Goal: Information Seeking & Learning: Learn about a topic

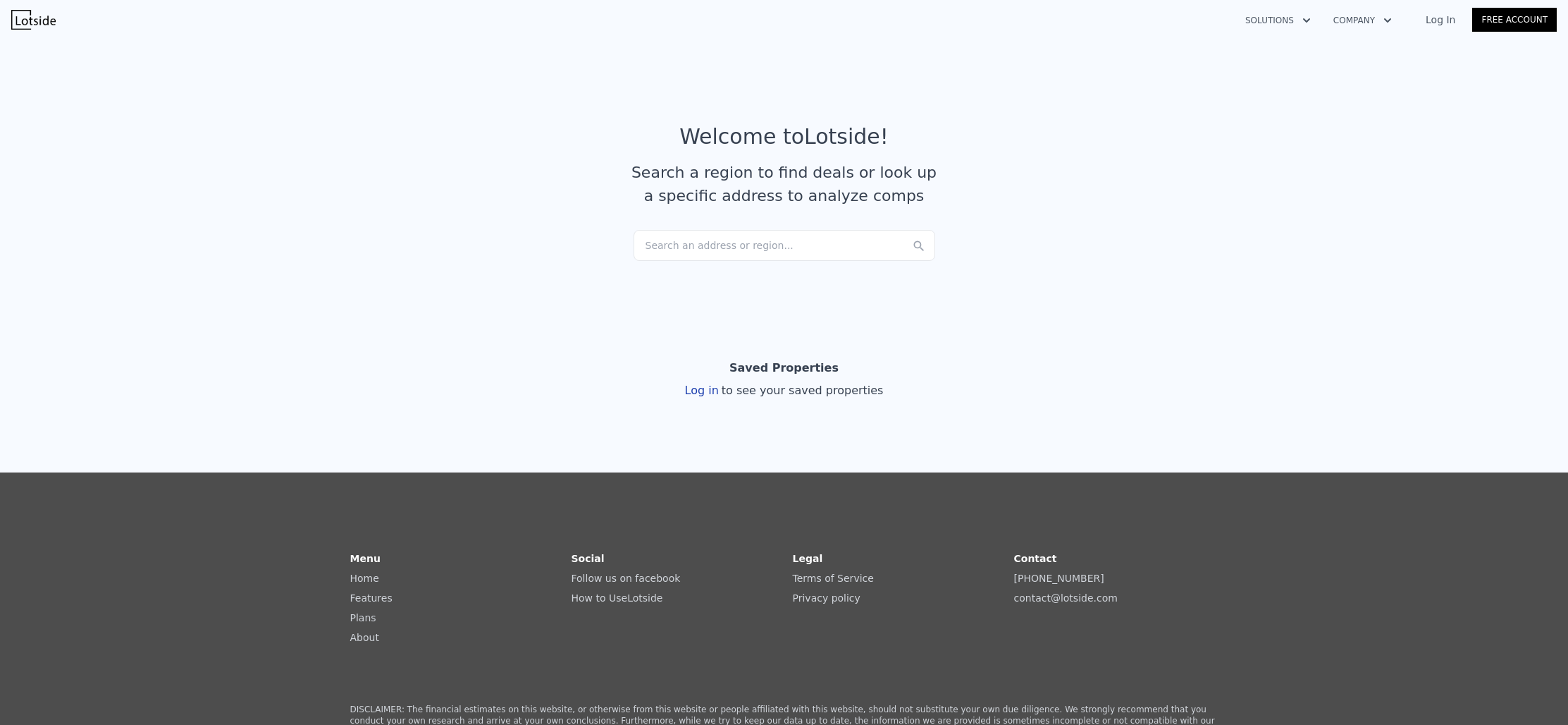
click at [743, 256] on div "Search an address or region..." at bounding box center [785, 245] width 302 height 31
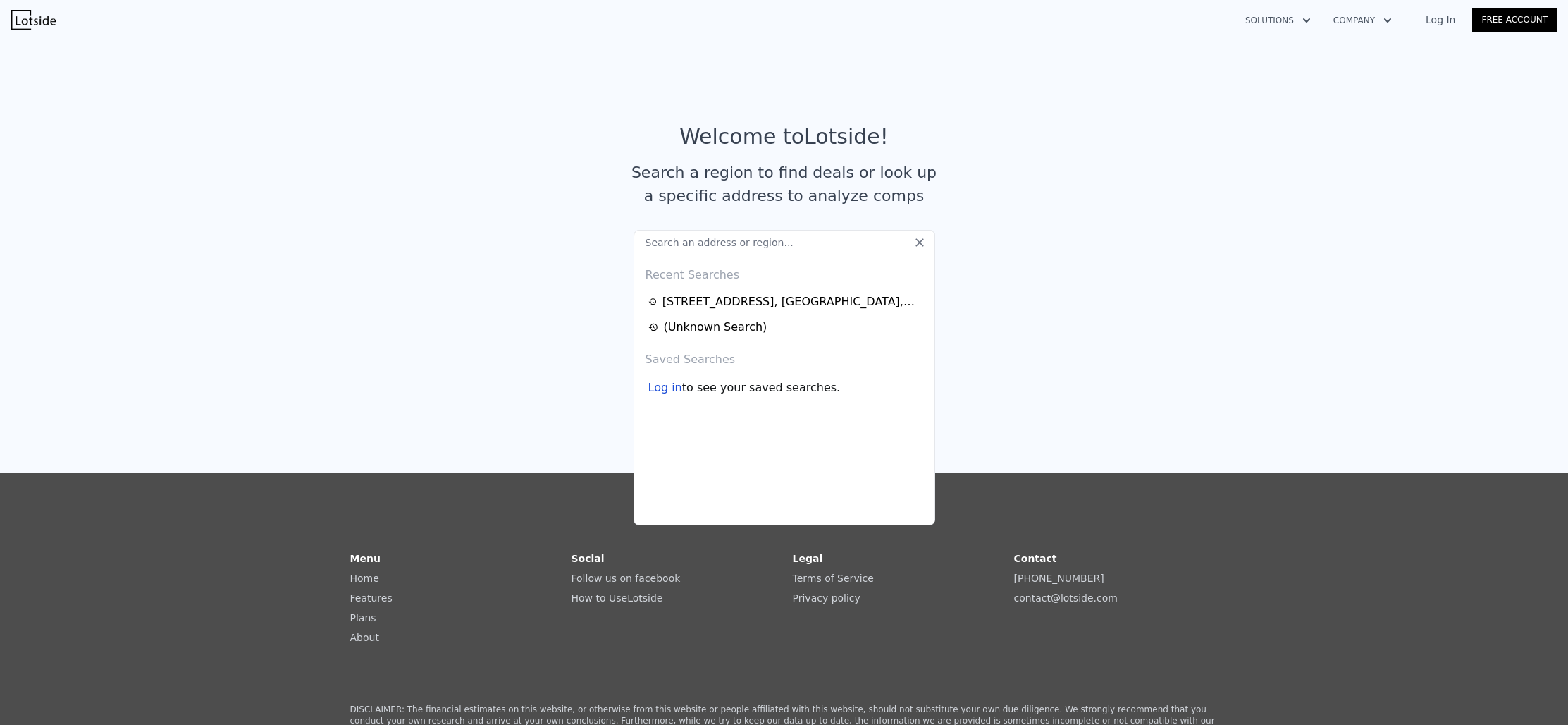
type input "[STREET_ADDRESS]"
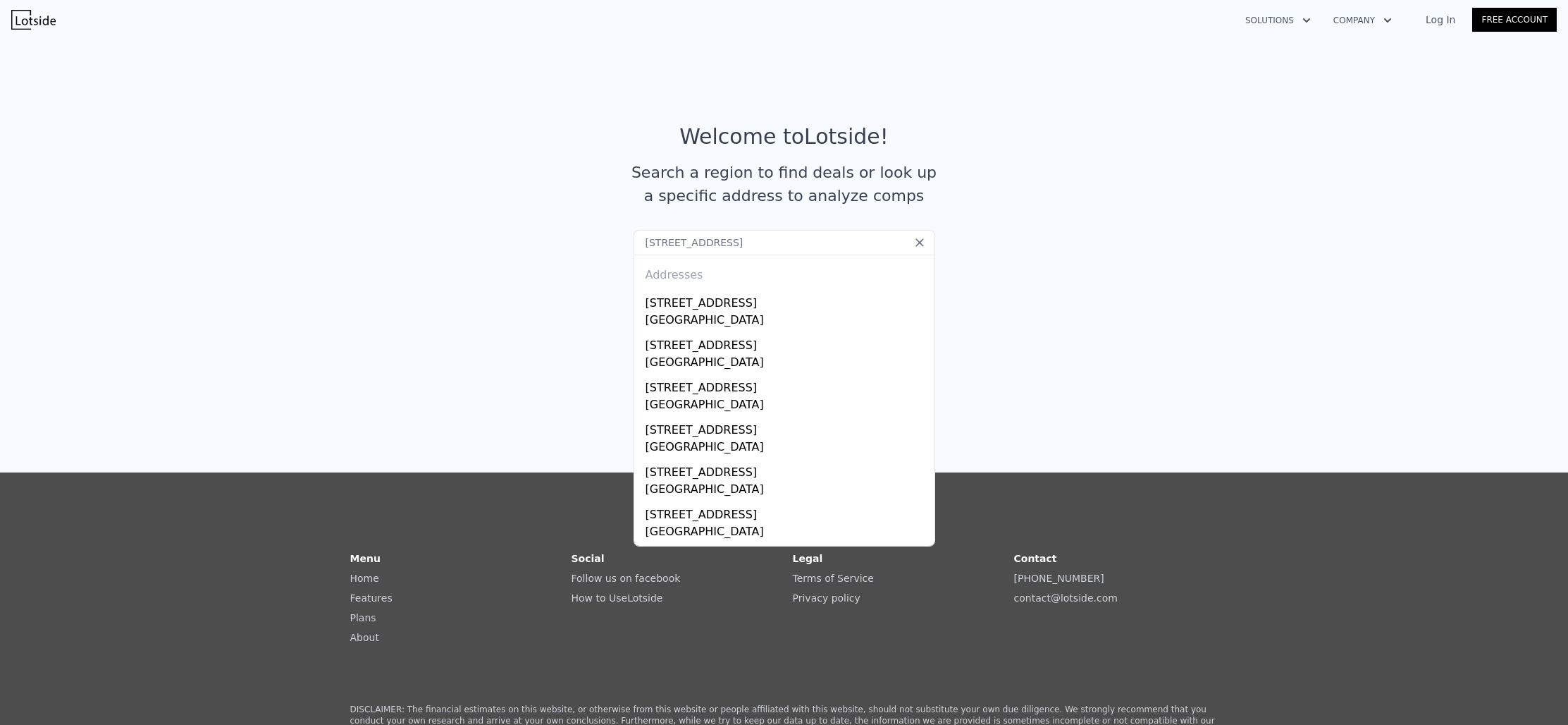
click at [1445, 27] on div "Log In Free Account" at bounding box center [1483, 20] width 148 height 23
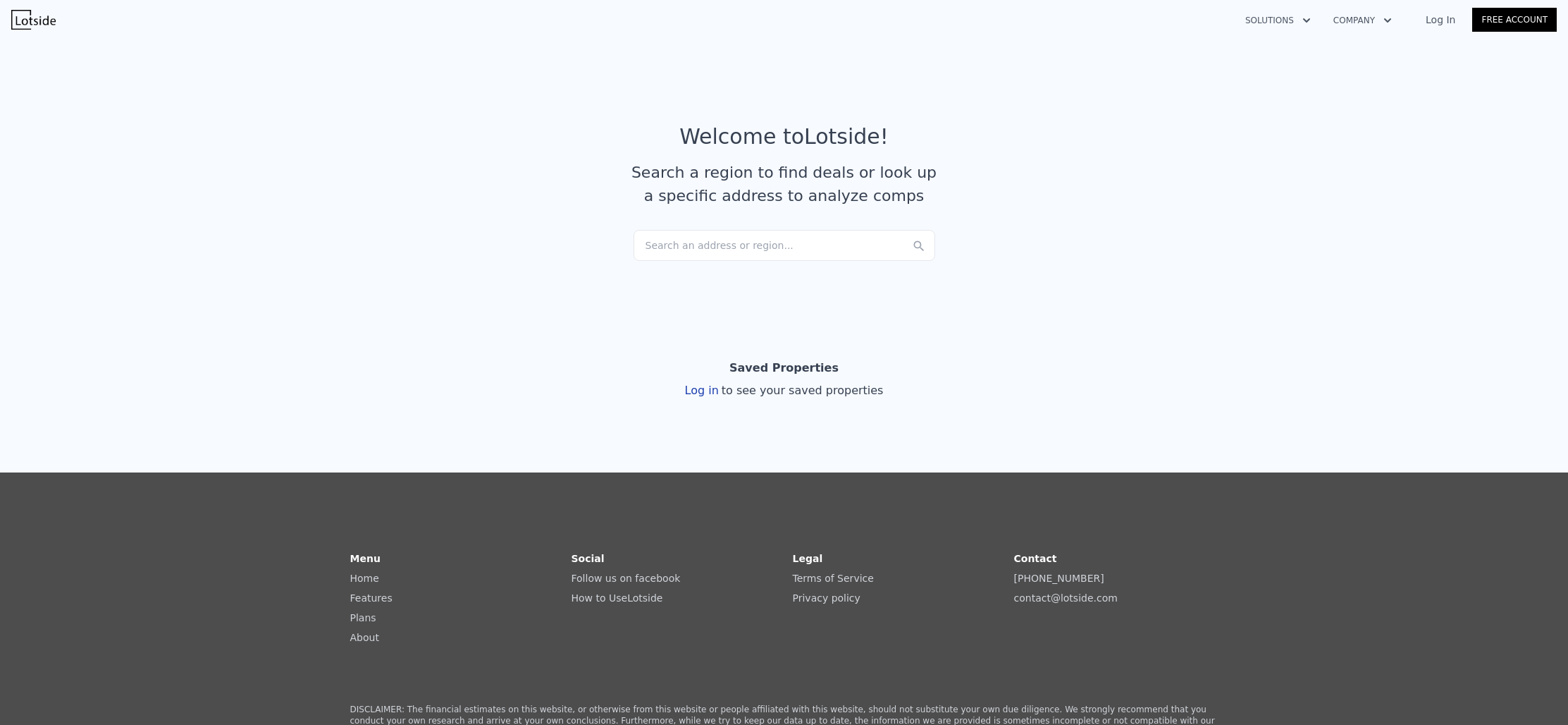
click at [1443, 20] on link "Log In" at bounding box center [1441, 19] width 63 height 14
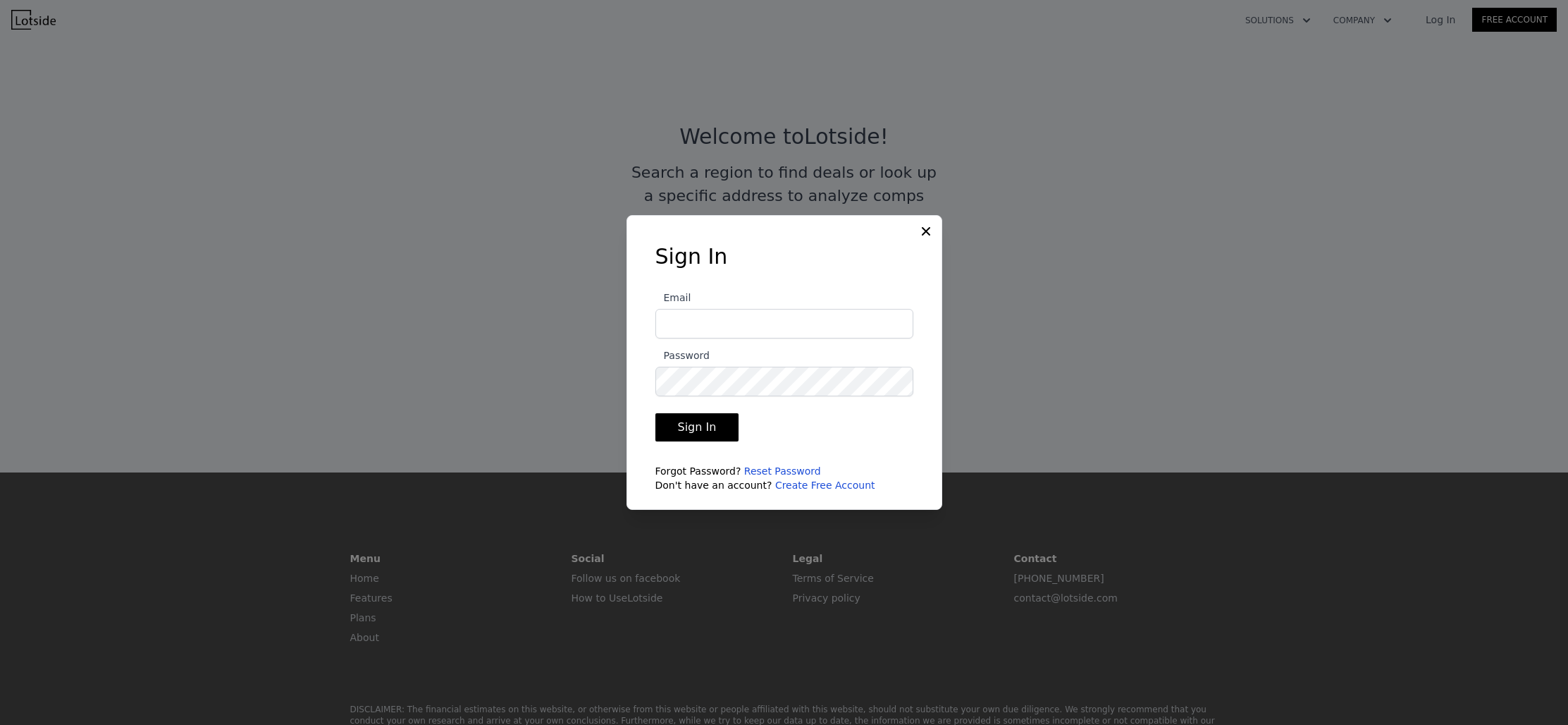
type input "[EMAIL_ADDRESS][DOMAIN_NAME]"
click at [715, 442] on form "Email [EMAIL_ADDRESS][DOMAIN_NAME] Password Sign In Forgot Password? Reset Pass…" at bounding box center [784, 386] width 258 height 211
click at [714, 438] on button "Sign In" at bounding box center [697, 428] width 84 height 29
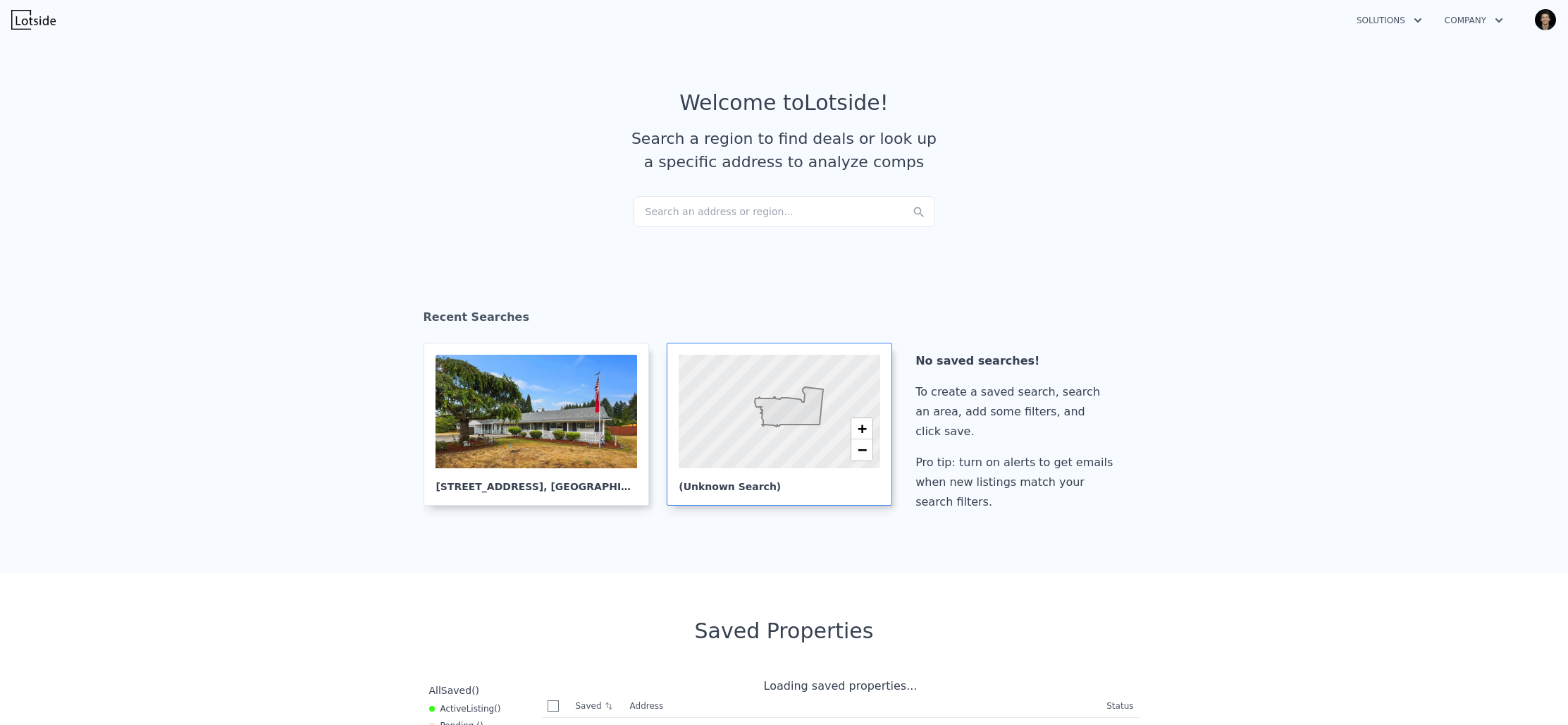
checkbox input "true"
click at [735, 206] on div "Search an address or region..." at bounding box center [785, 211] width 302 height 31
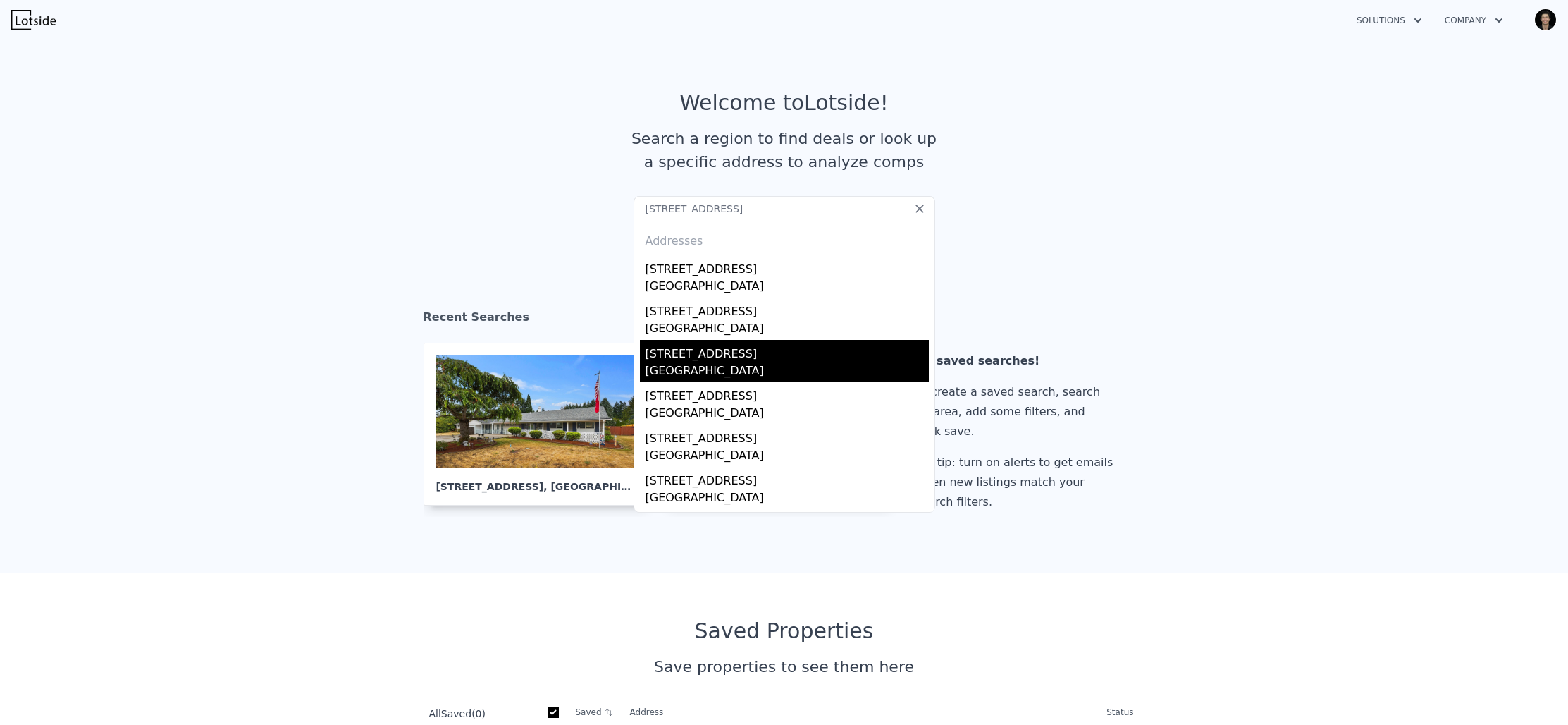
type input "[STREET_ADDRESS]"
click at [745, 359] on div "[STREET_ADDRESS]" at bounding box center [787, 352] width 284 height 23
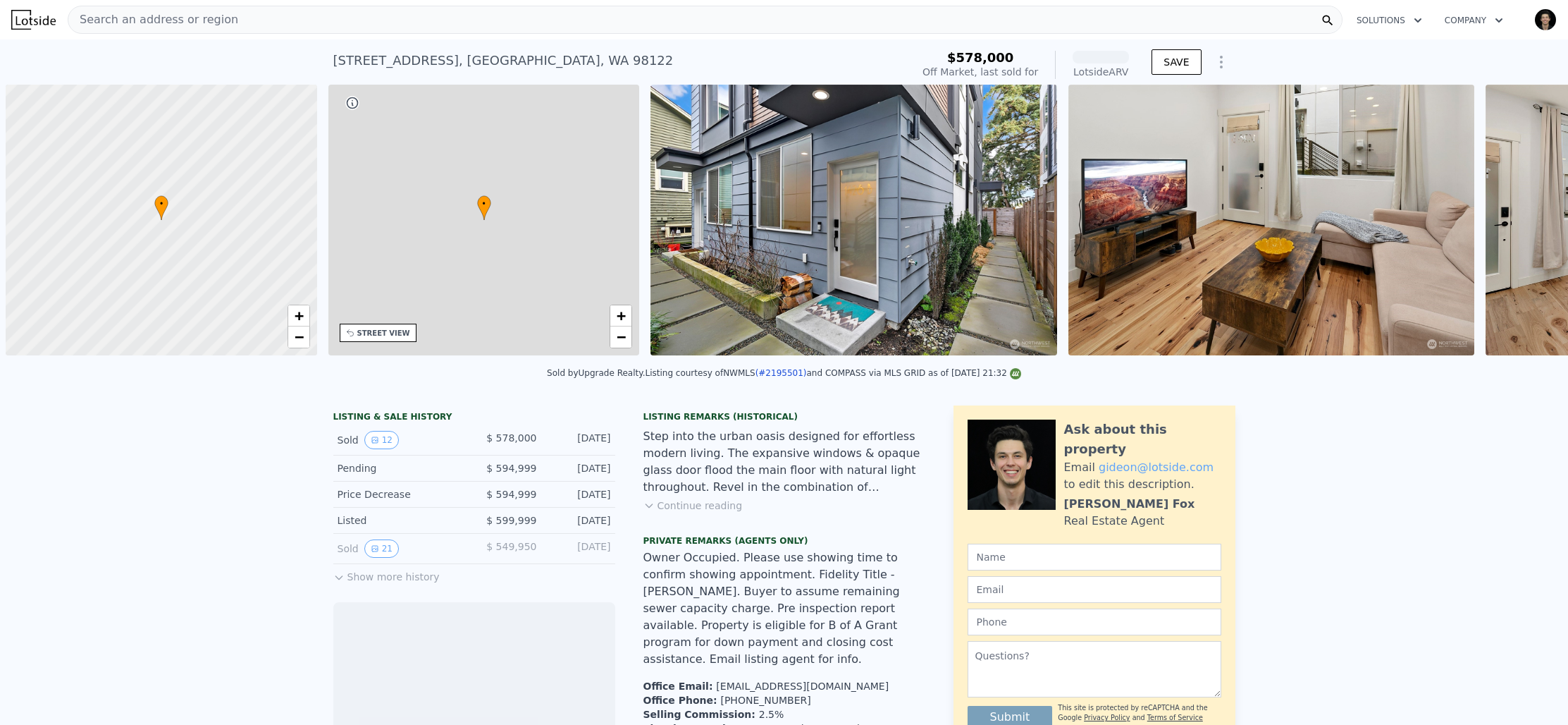
scroll to position [0, 6]
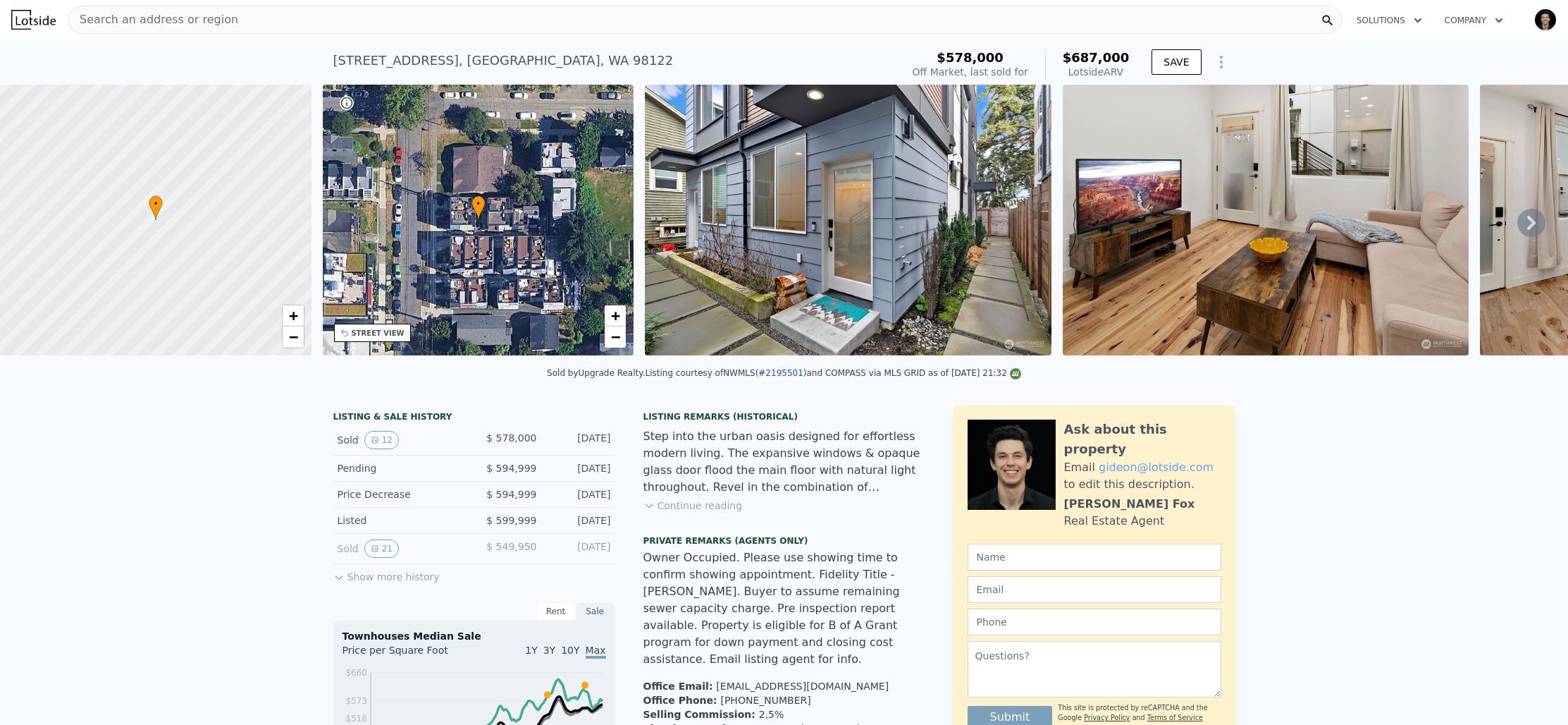
click at [697, 505] on button "Continue reading" at bounding box center [693, 505] width 99 height 14
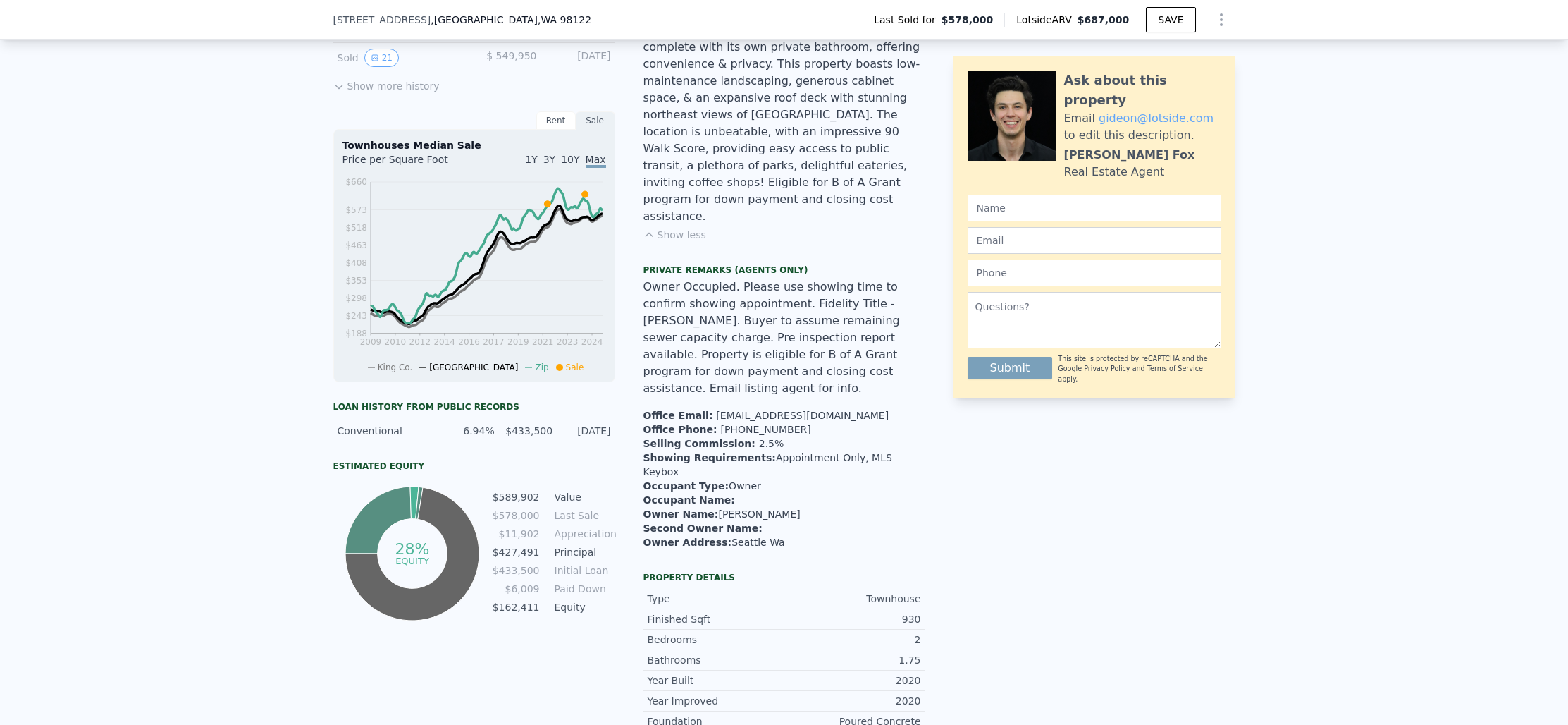
scroll to position [495, 0]
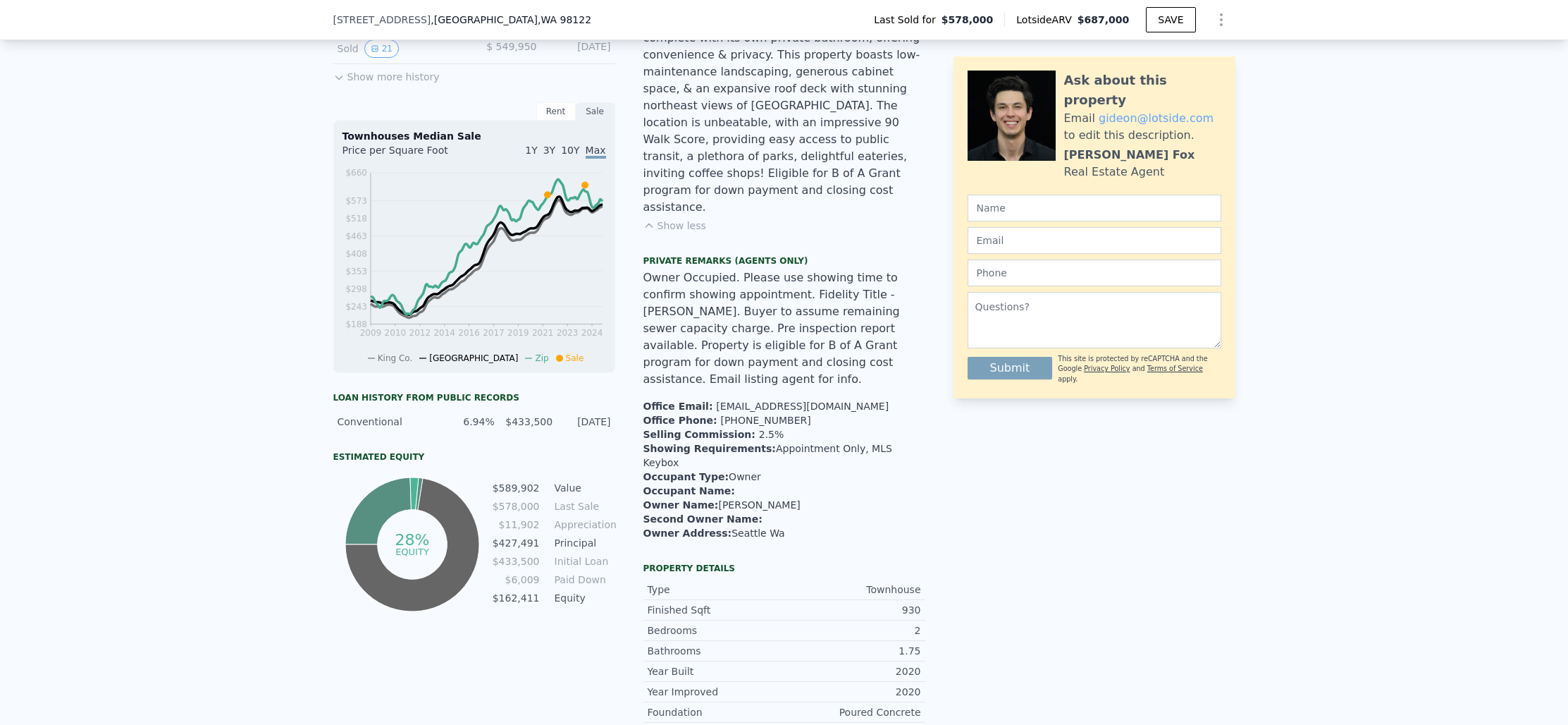
click at [523, 506] on td "$578,000" at bounding box center [516, 506] width 49 height 15
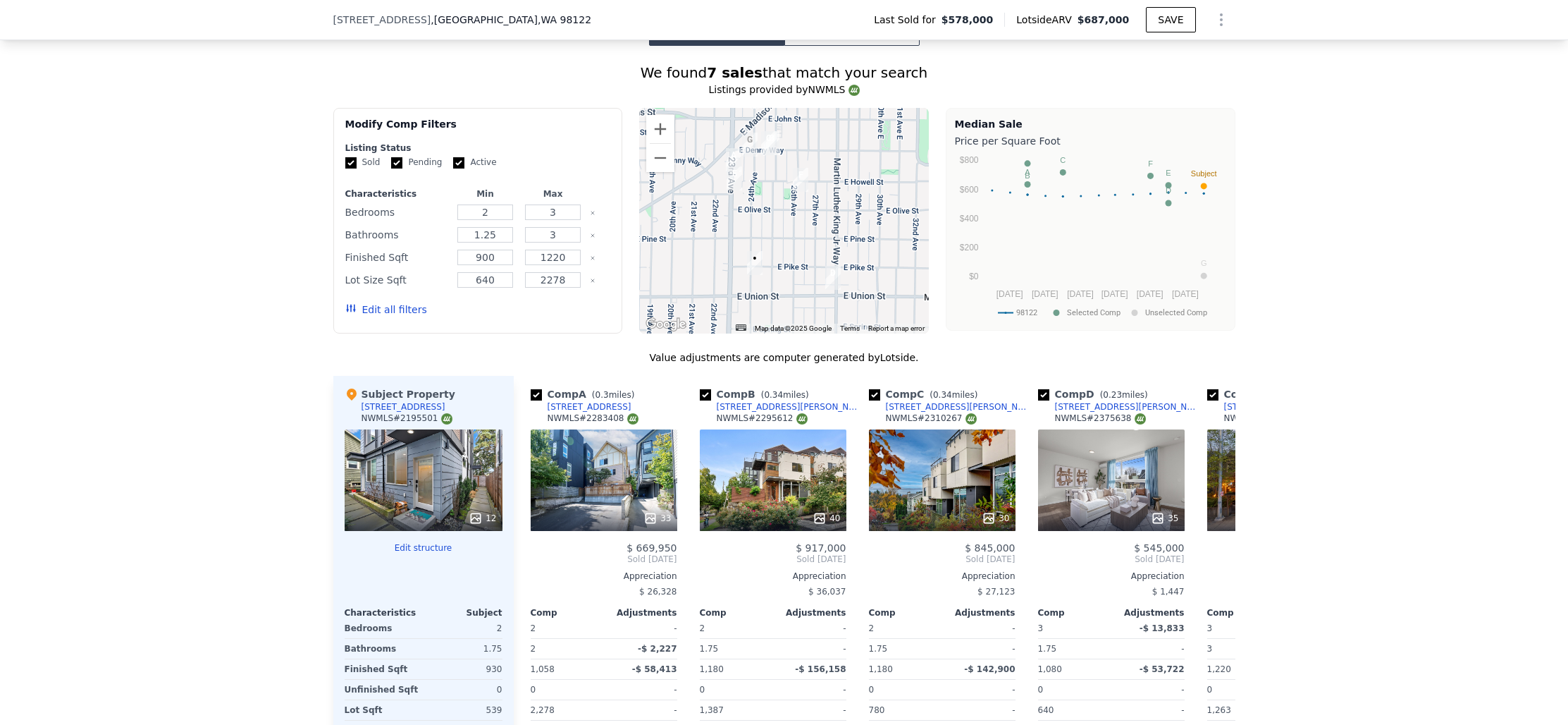
scroll to position [1908, 0]
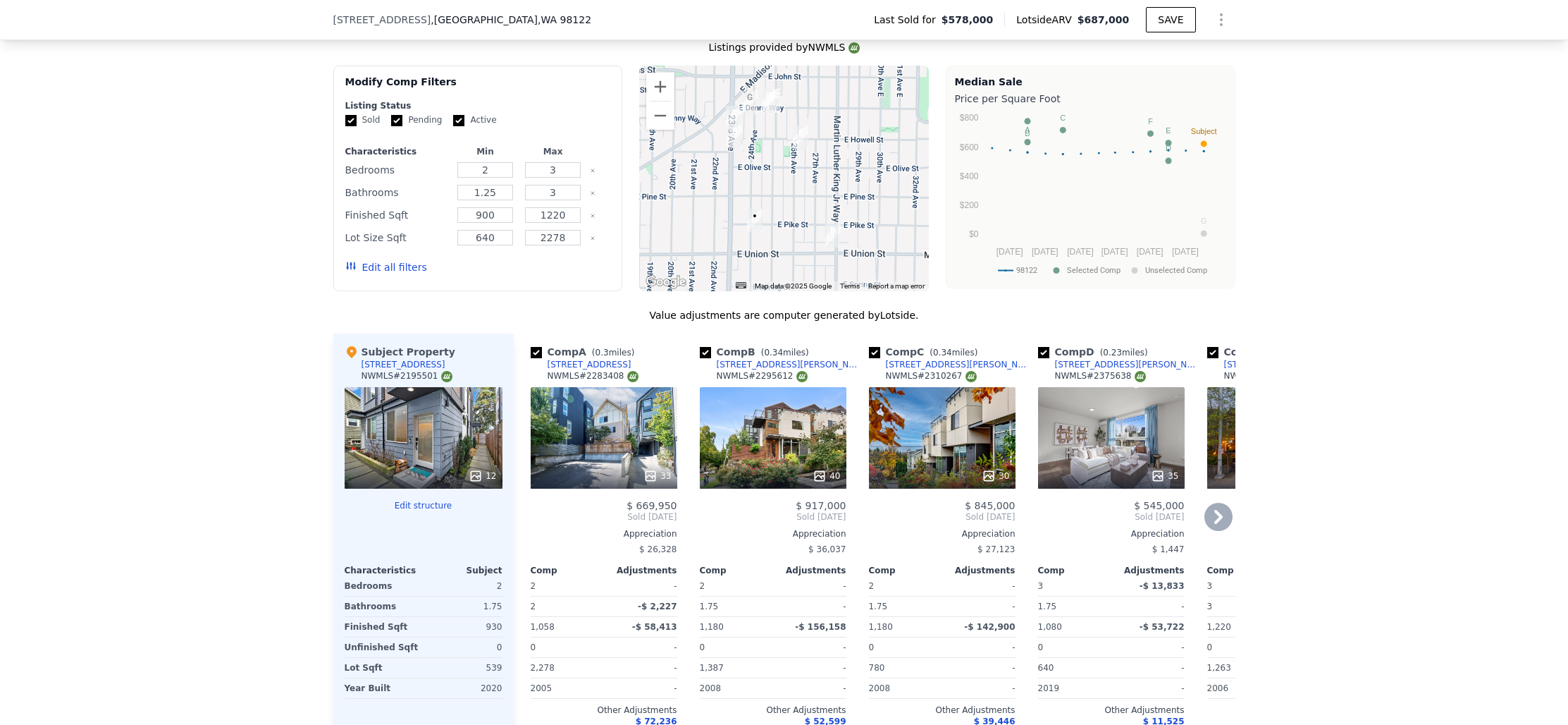
click at [1222, 510] on icon at bounding box center [1218, 517] width 9 height 14
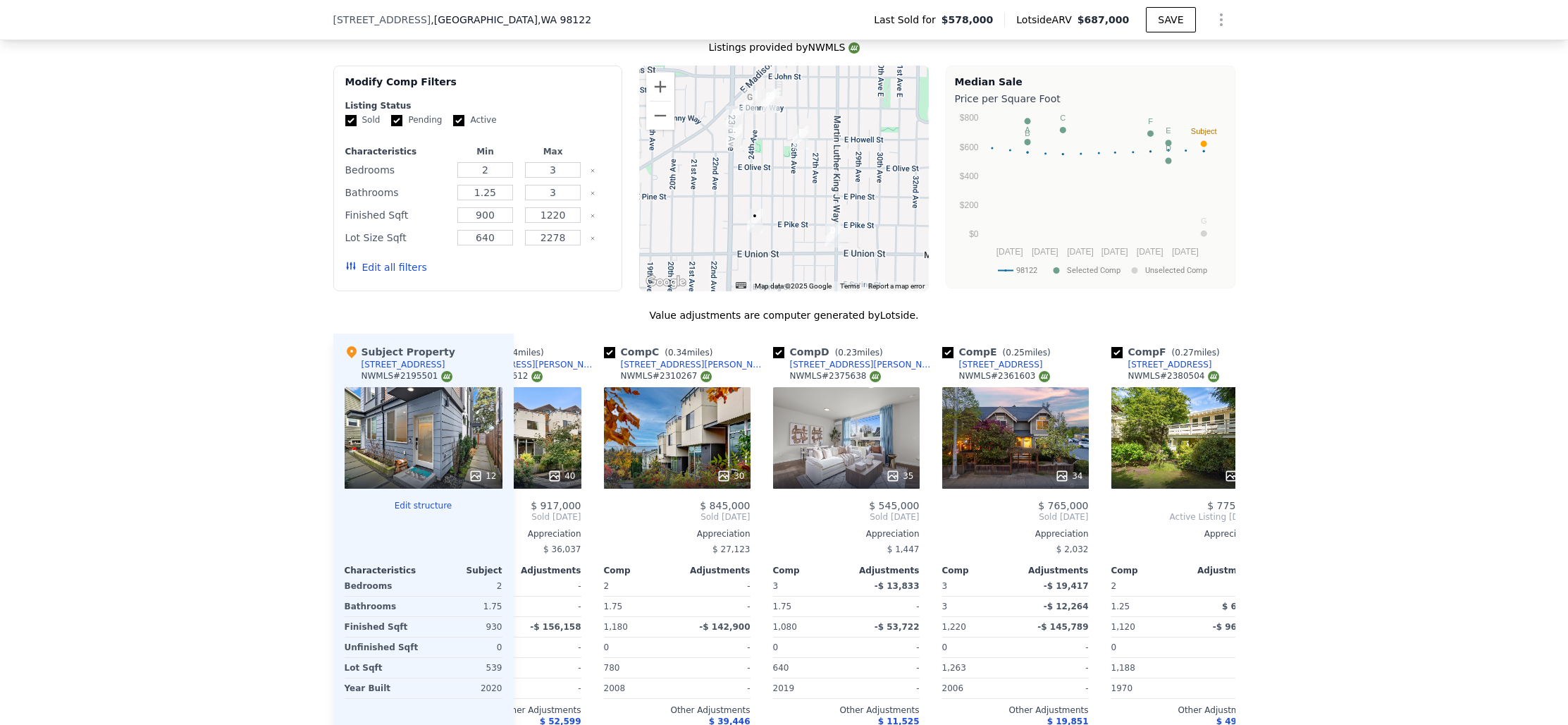
scroll to position [0, 338]
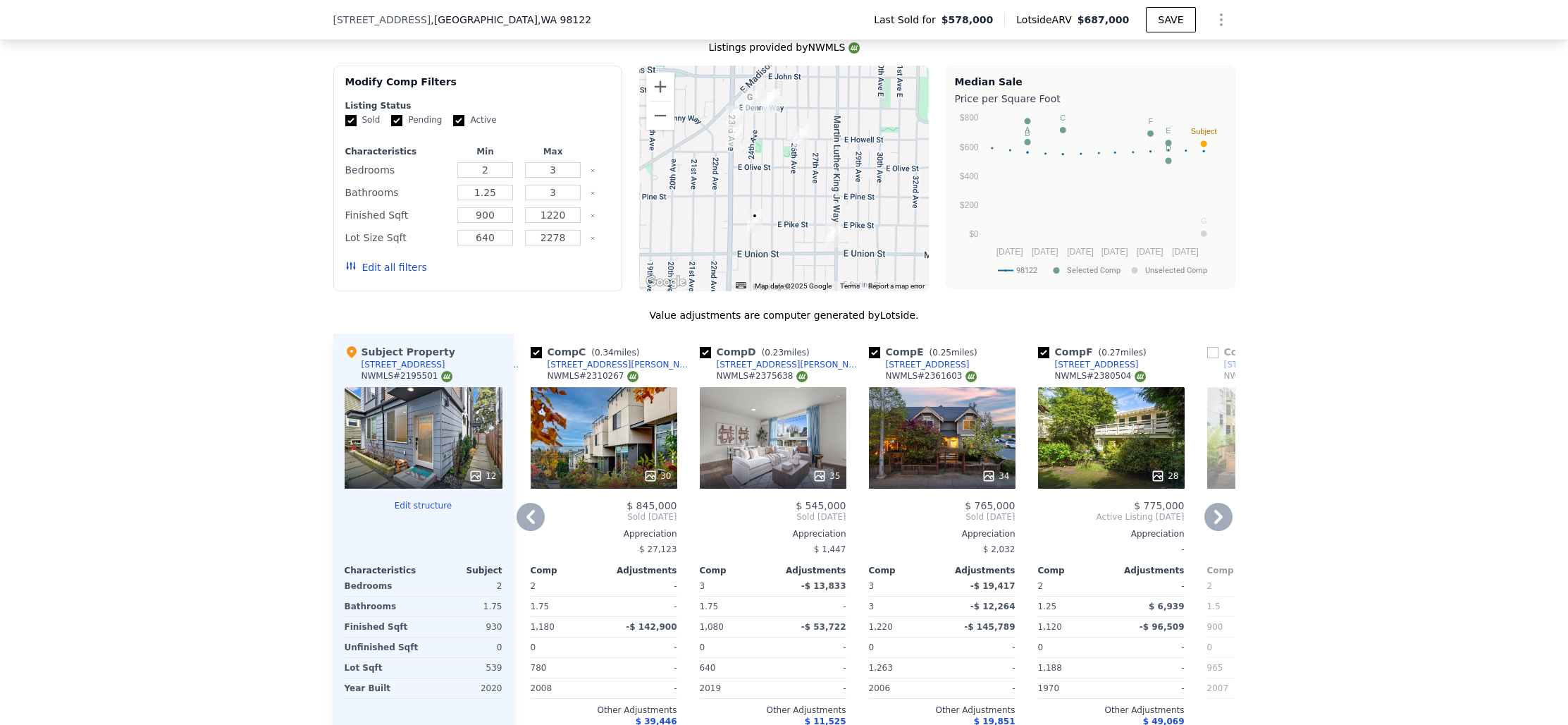
click at [1223, 502] on icon at bounding box center [1219, 517] width 29 height 29
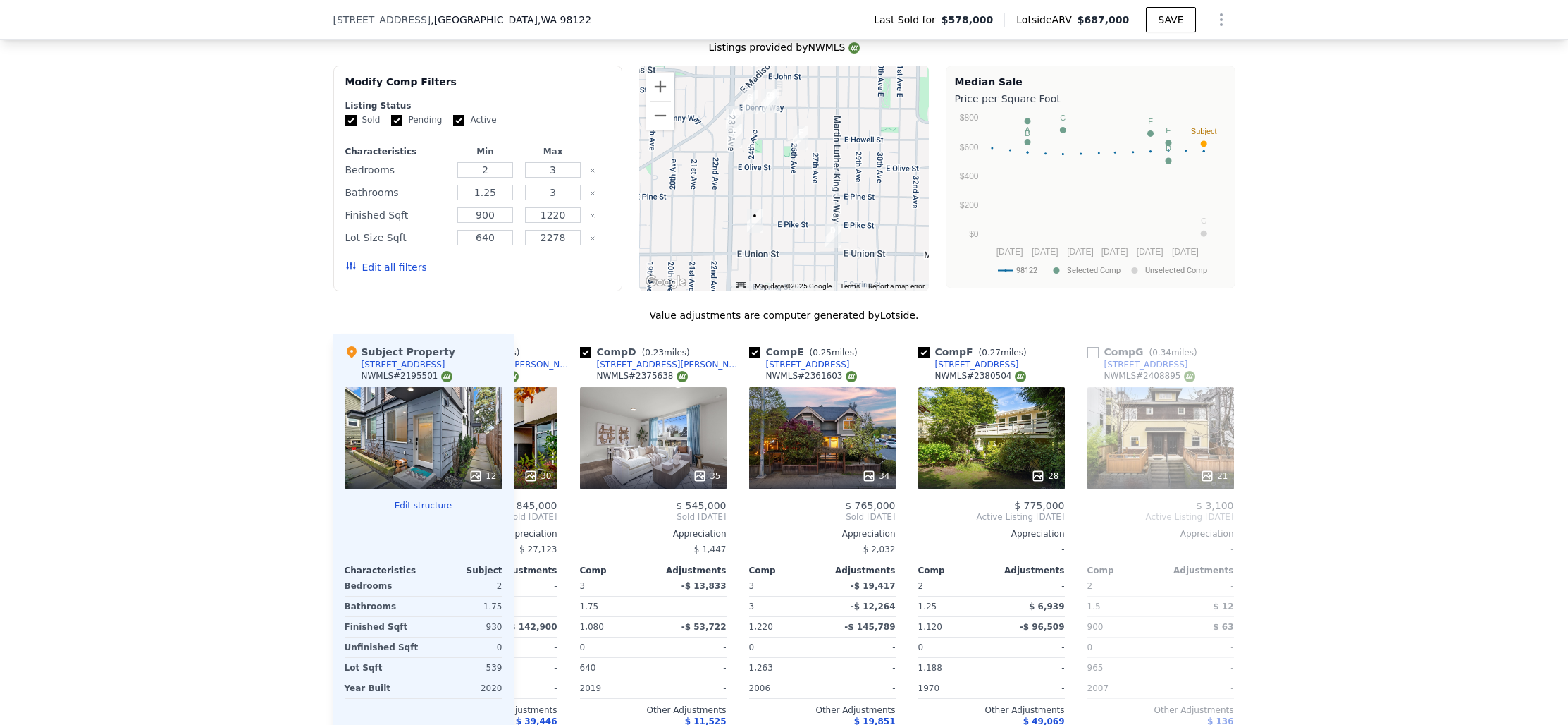
scroll to position [0, 497]
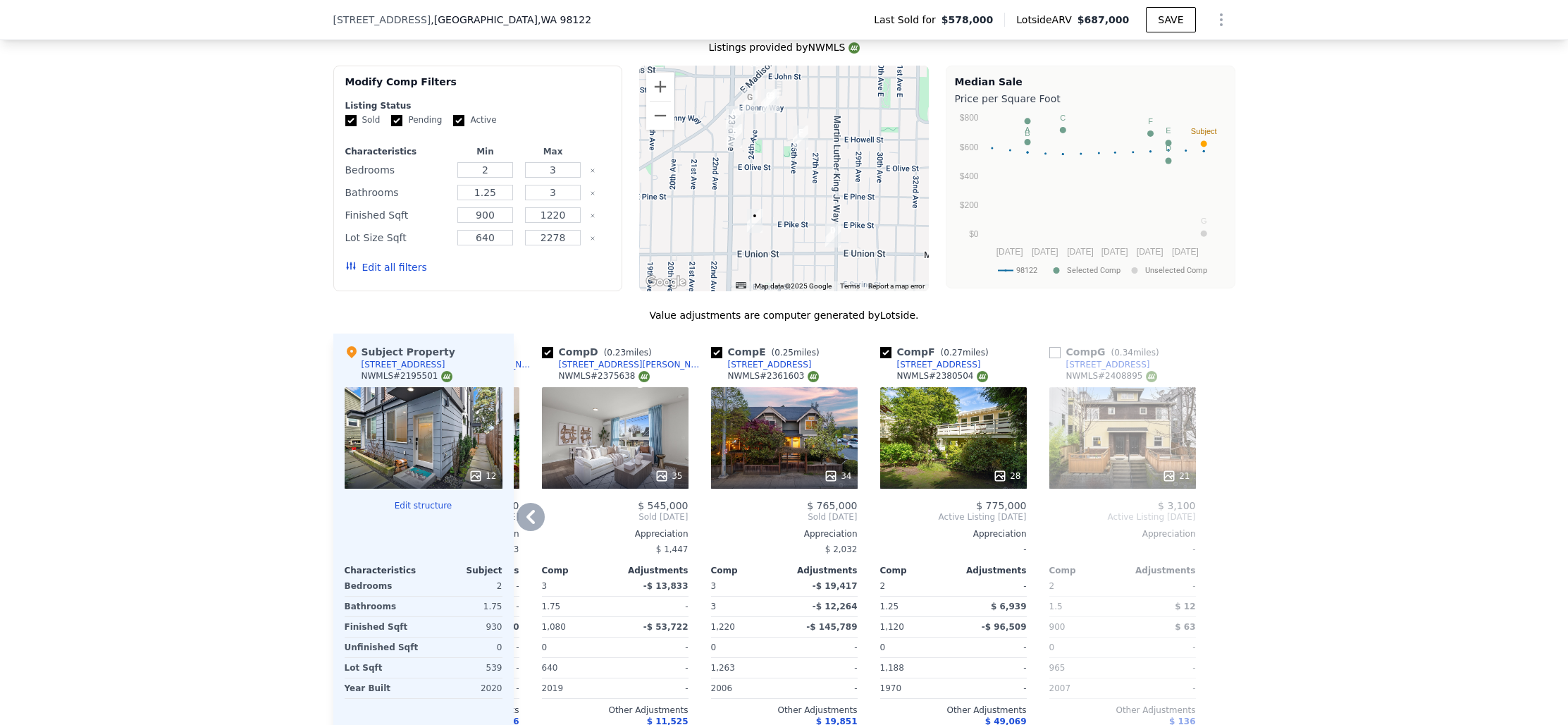
click at [529, 510] on icon at bounding box center [530, 517] width 9 height 14
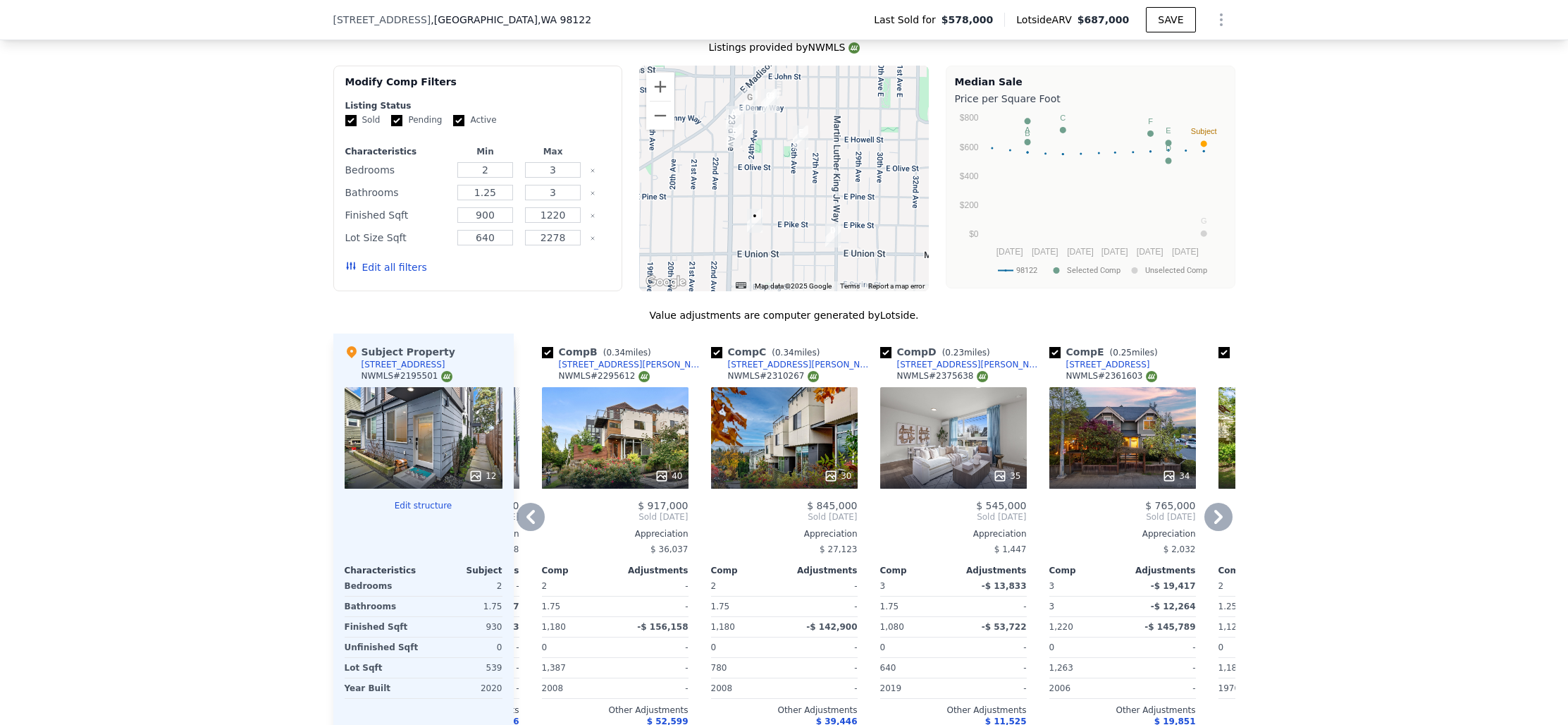
click at [529, 510] on icon at bounding box center [530, 517] width 9 height 14
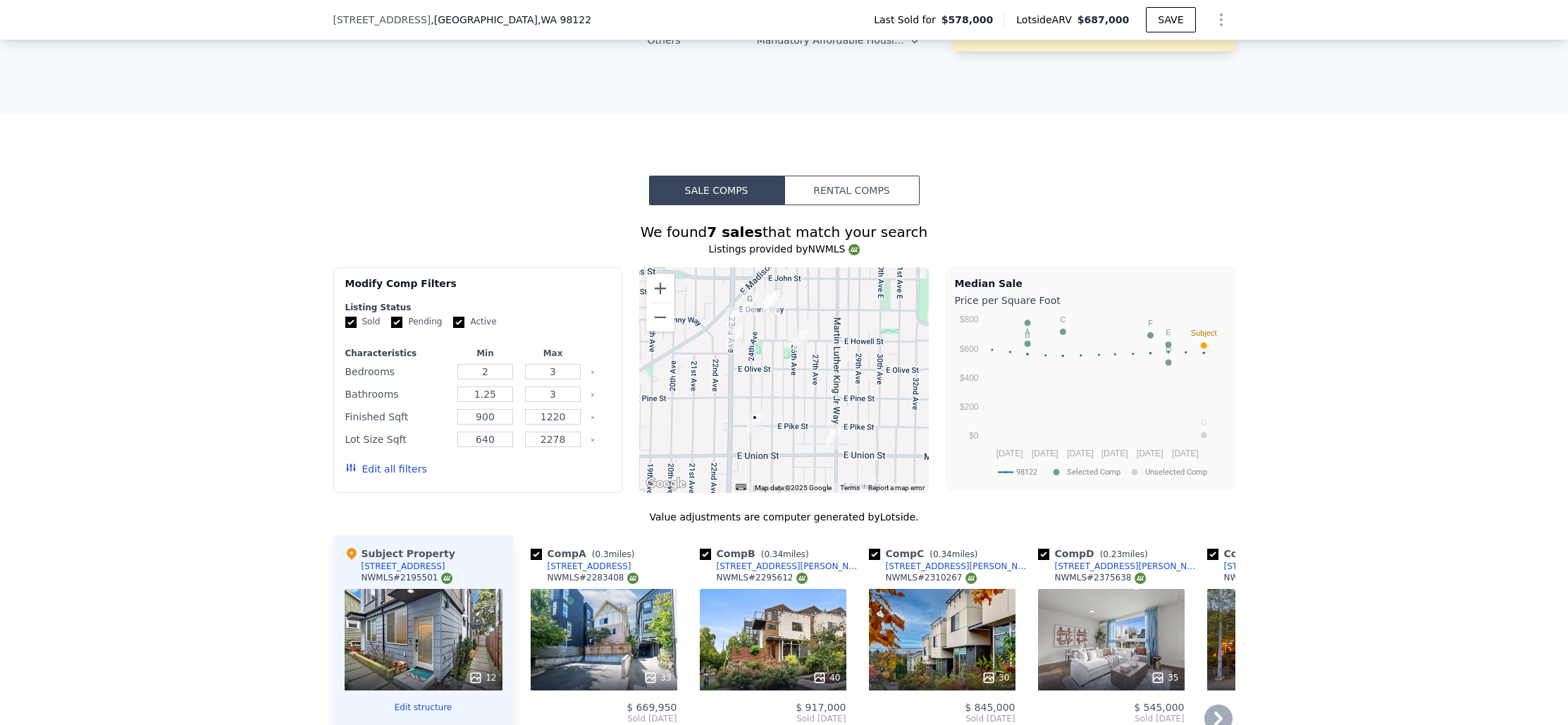
scroll to position [1634, 0]
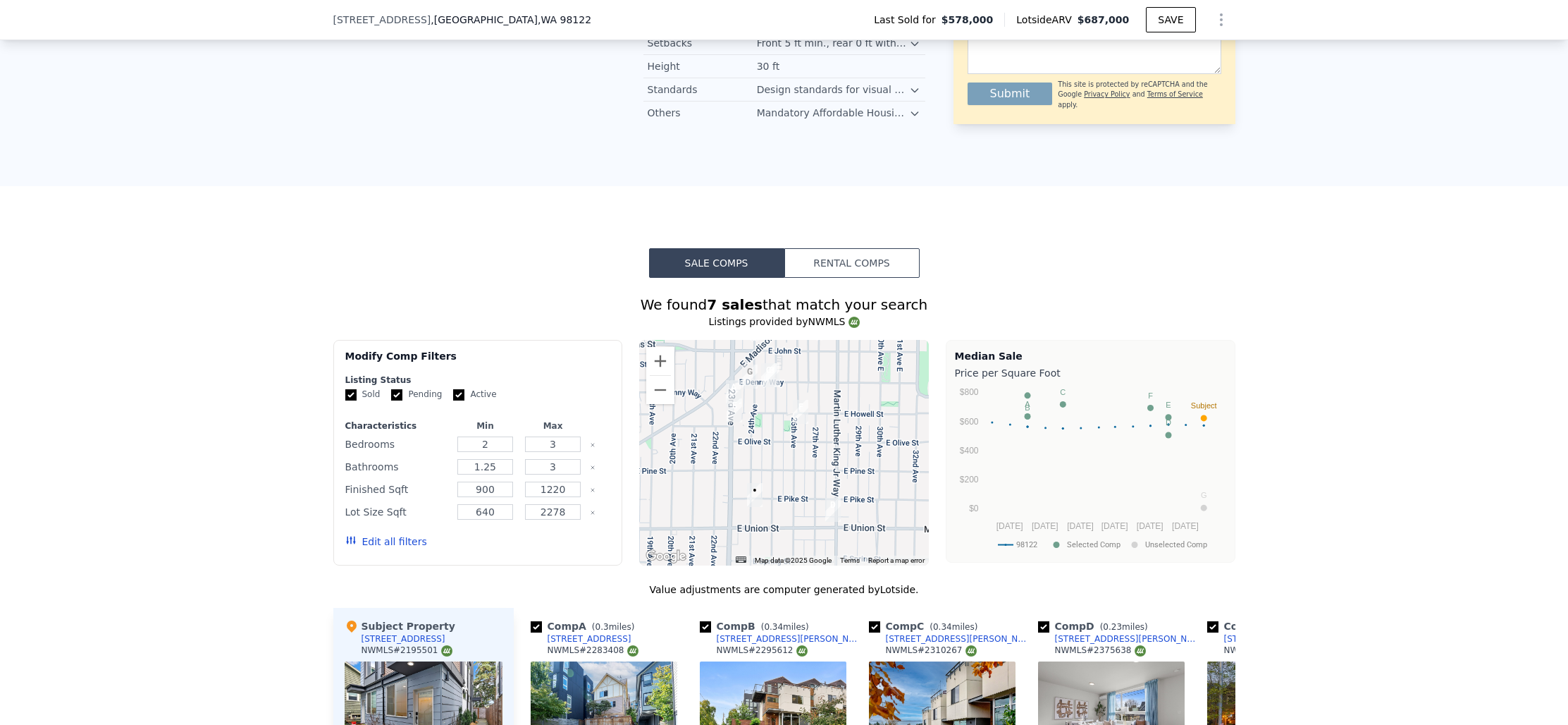
click at [864, 248] on button "Rental Comps" at bounding box center [853, 263] width 136 height 30
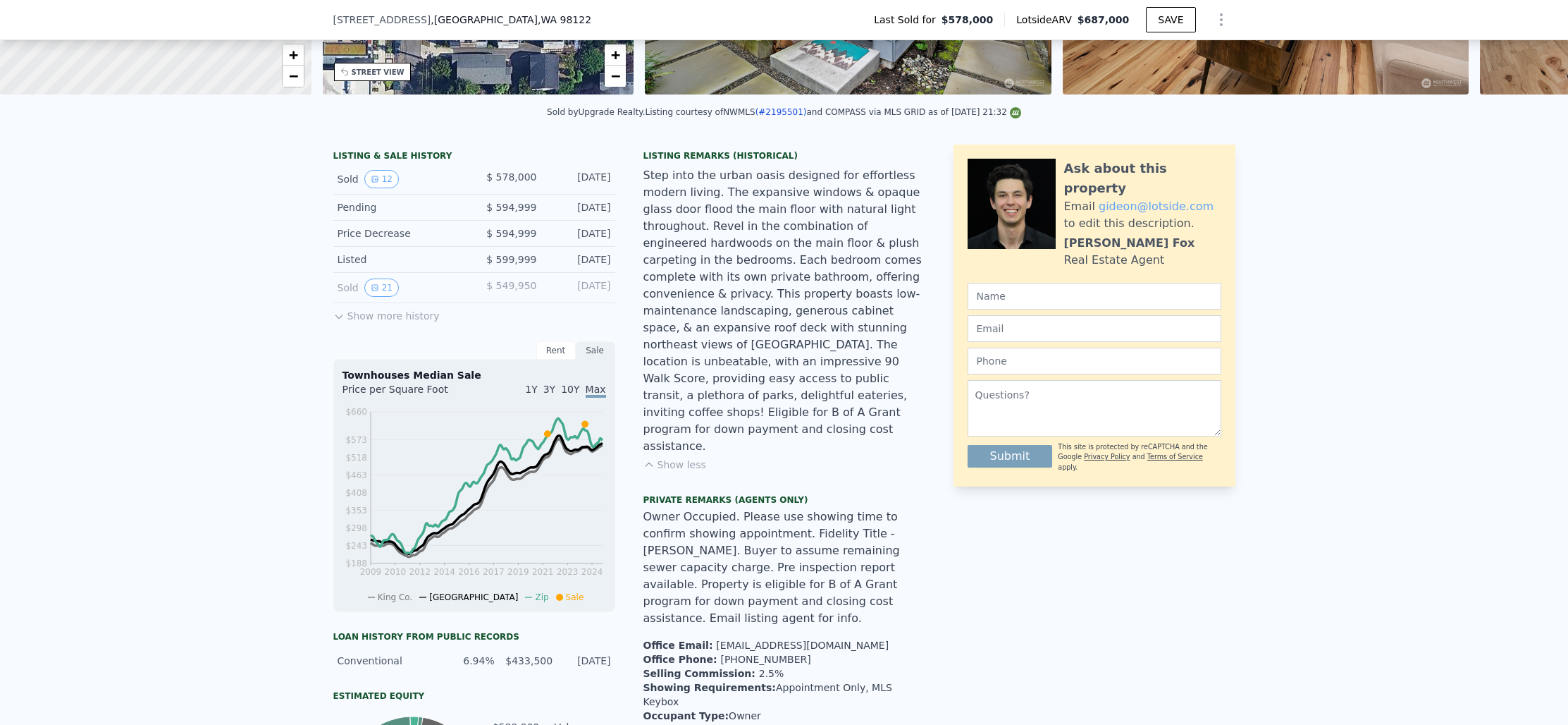
scroll to position [0, 0]
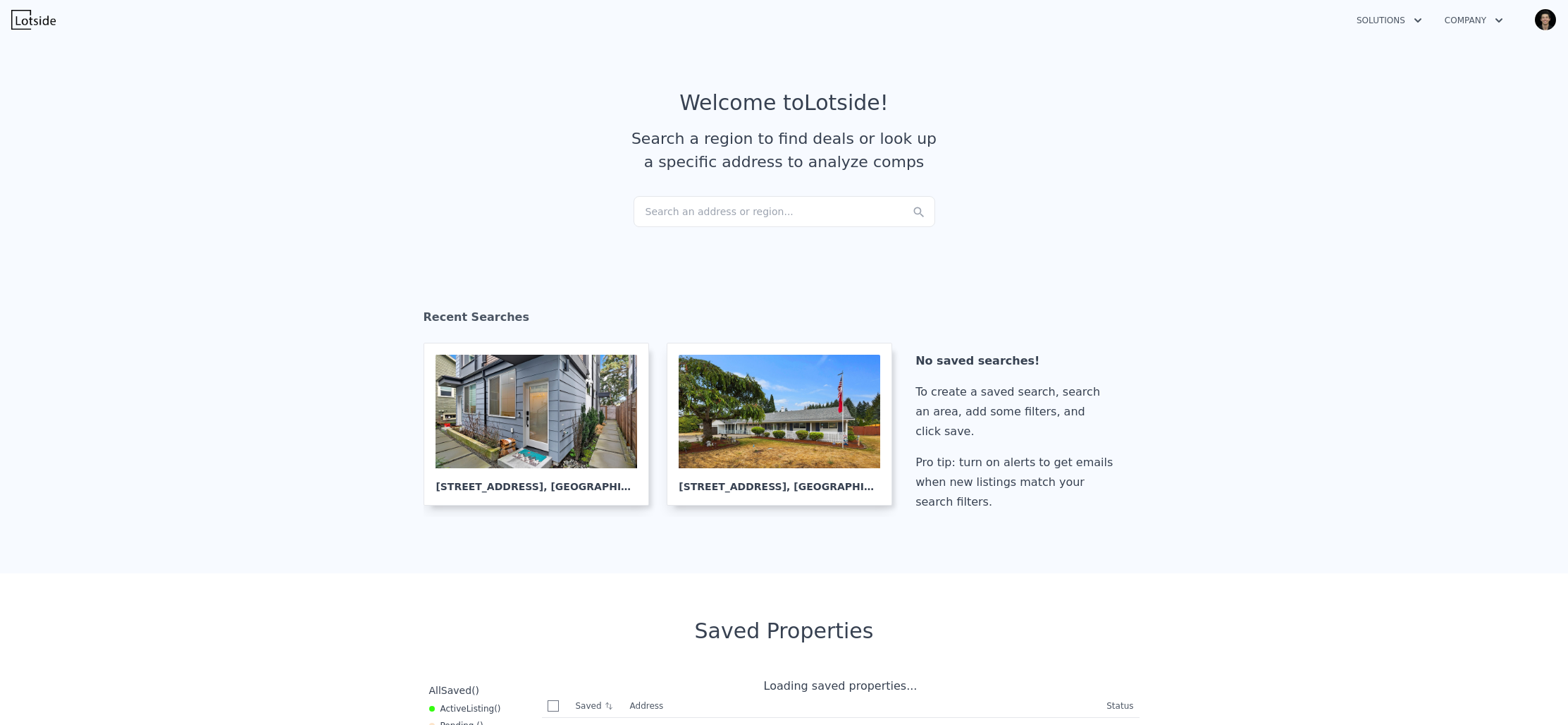
checkbox input "true"
click at [855, 215] on div "Search an address or region..." at bounding box center [785, 211] width 302 height 31
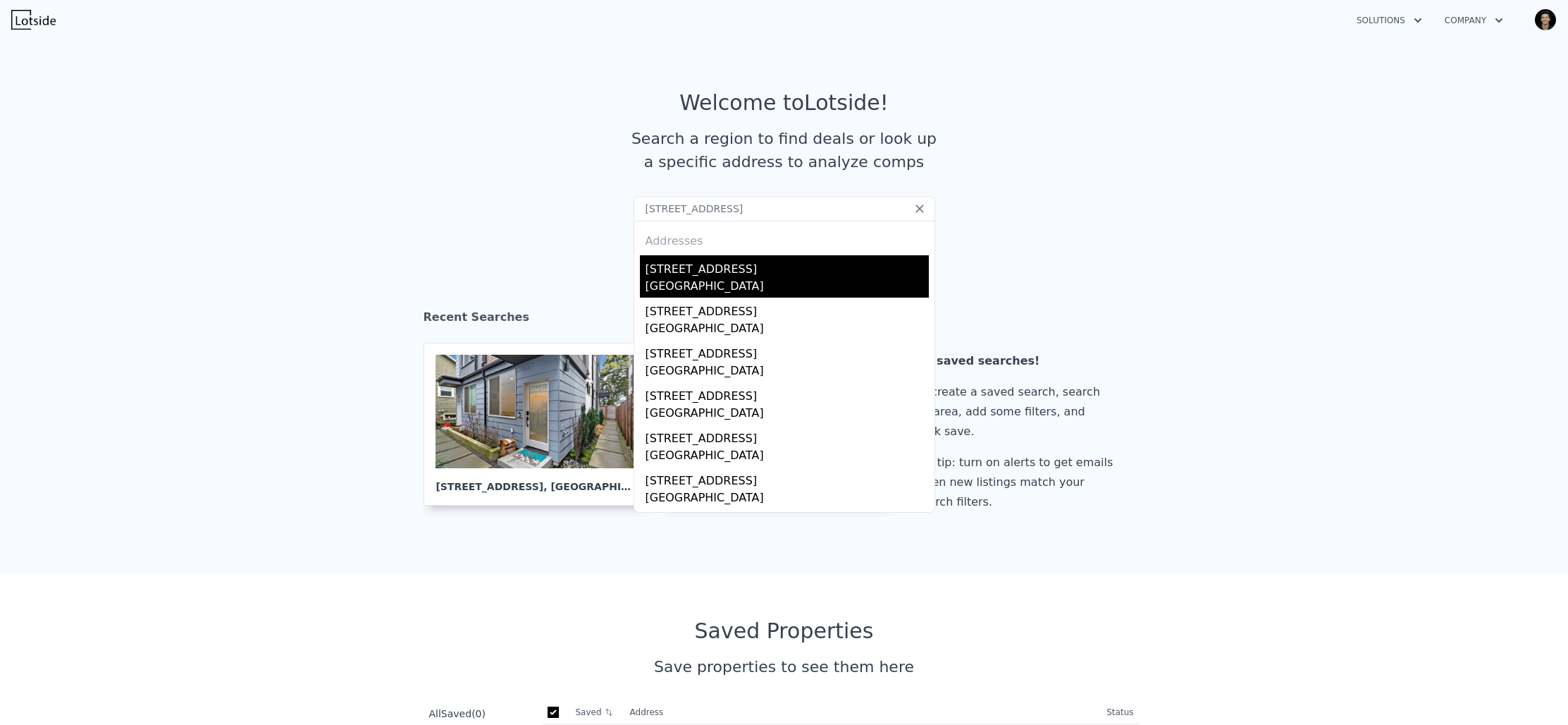
type input "13757 39th Ave NE, Seattle, WA 98125"
click at [747, 284] on div "Seattle, WA 98125" at bounding box center [787, 288] width 284 height 20
